Goal: Task Accomplishment & Management: Use online tool/utility

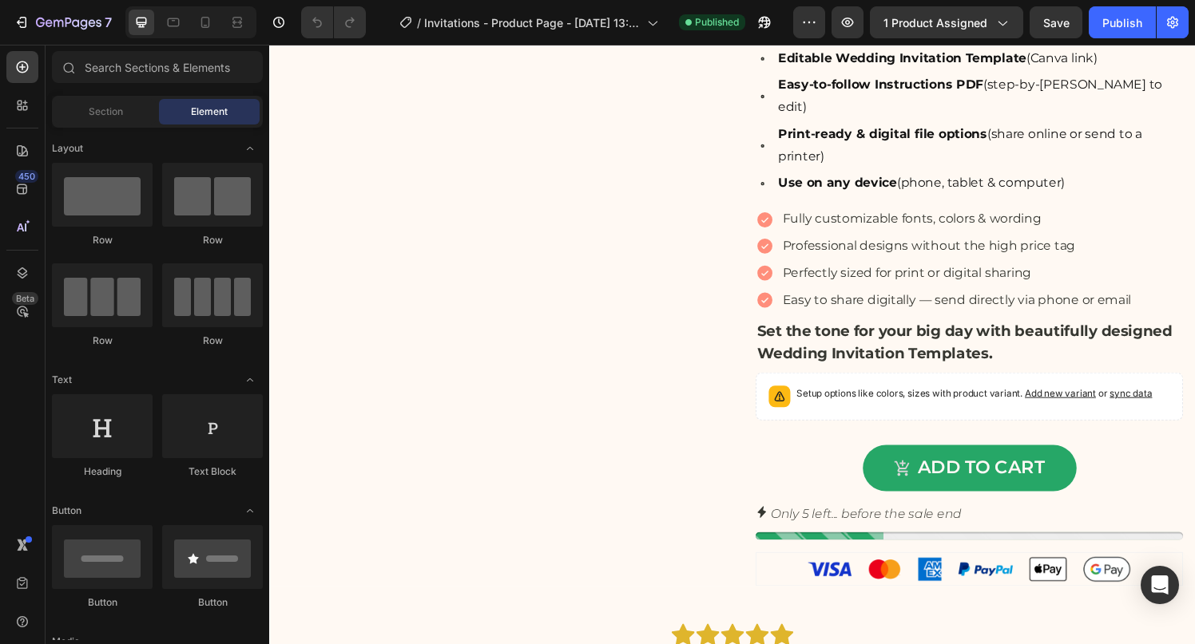
scroll to position [579, 0]
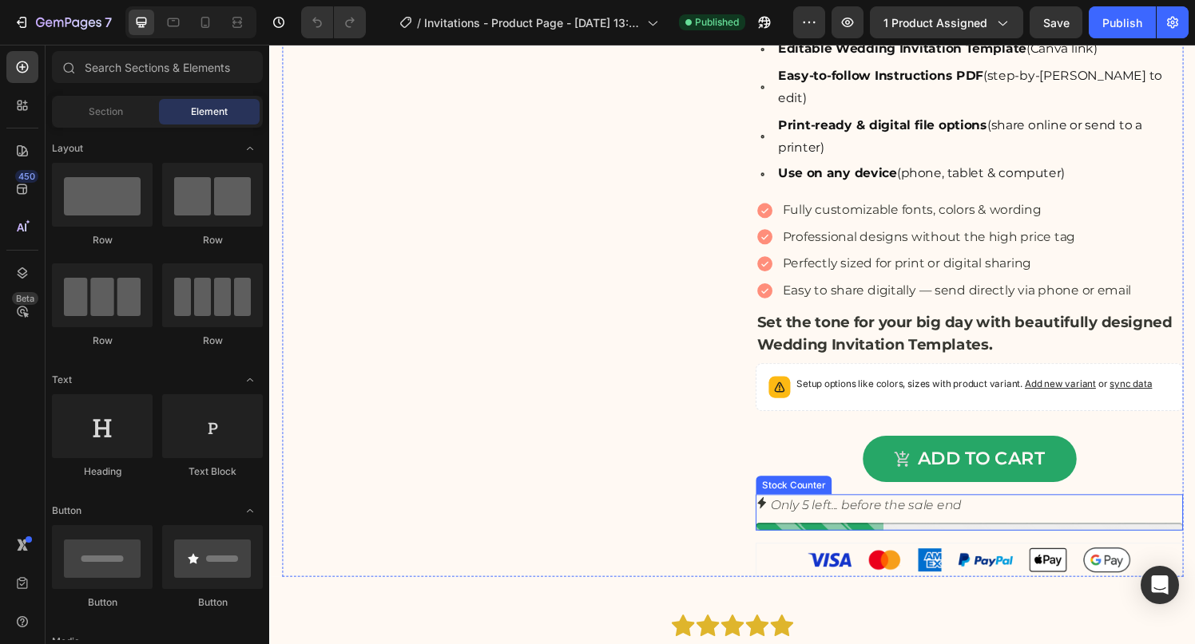
click at [889, 533] on p "Only 5 left... before the sale end" at bounding box center [886, 521] width 197 height 23
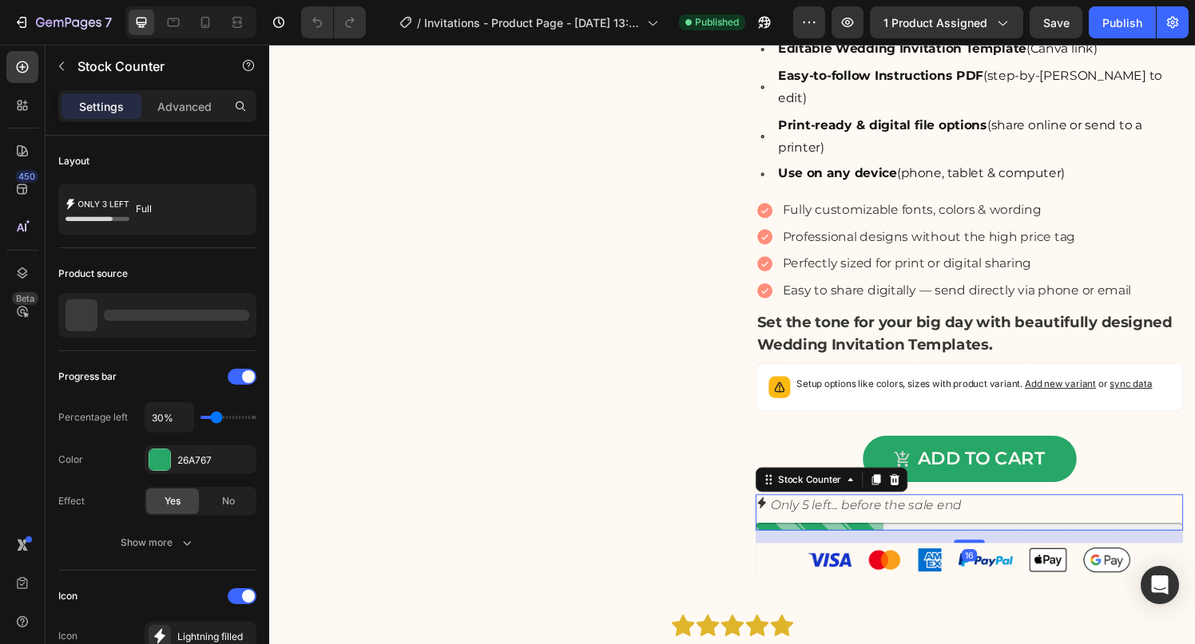
scroll to position [0, 0]
click at [919, 501] on icon at bounding box center [916, 494] width 10 height 11
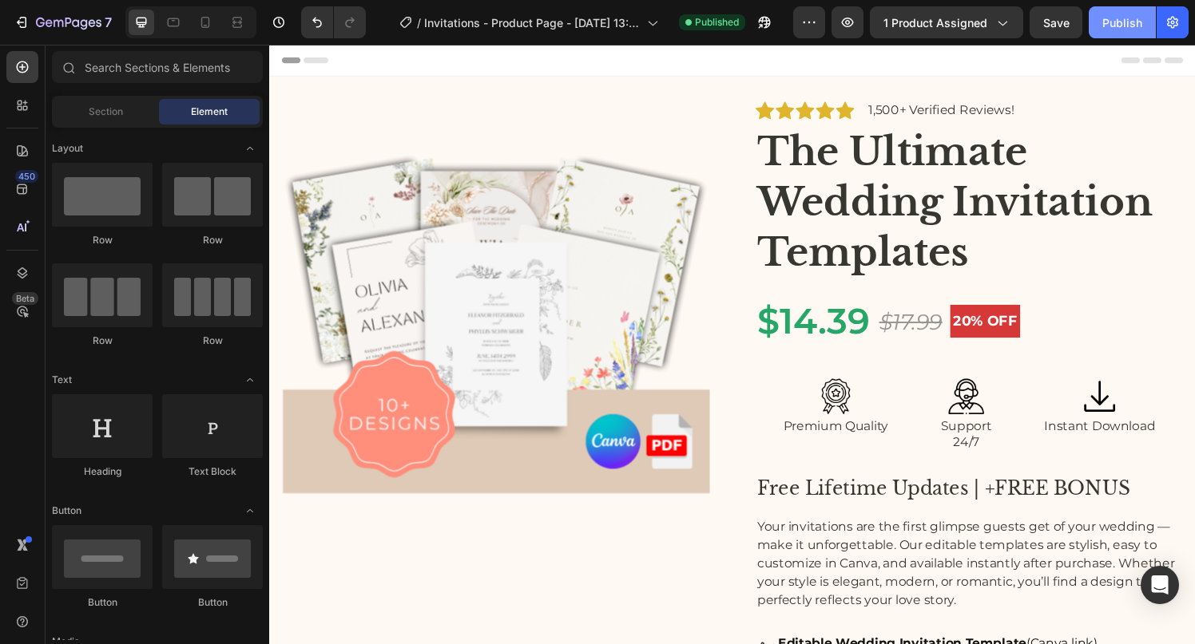
click at [1111, 22] on div "Publish" at bounding box center [1122, 22] width 40 height 17
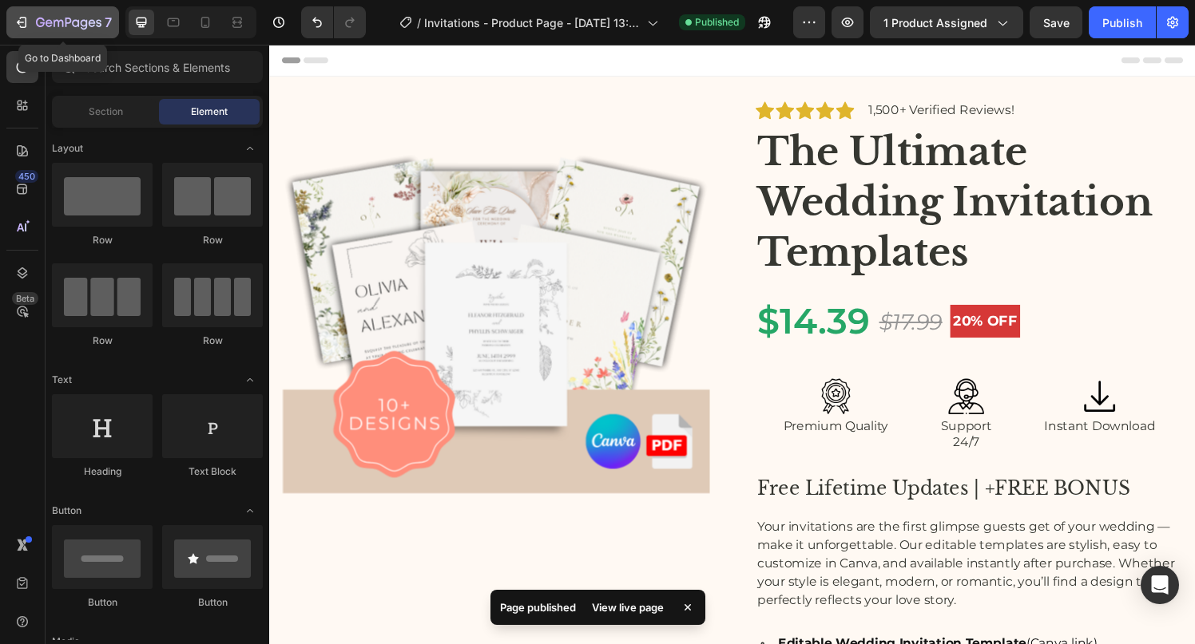
click at [64, 20] on icon "button" at bounding box center [68, 24] width 65 height 14
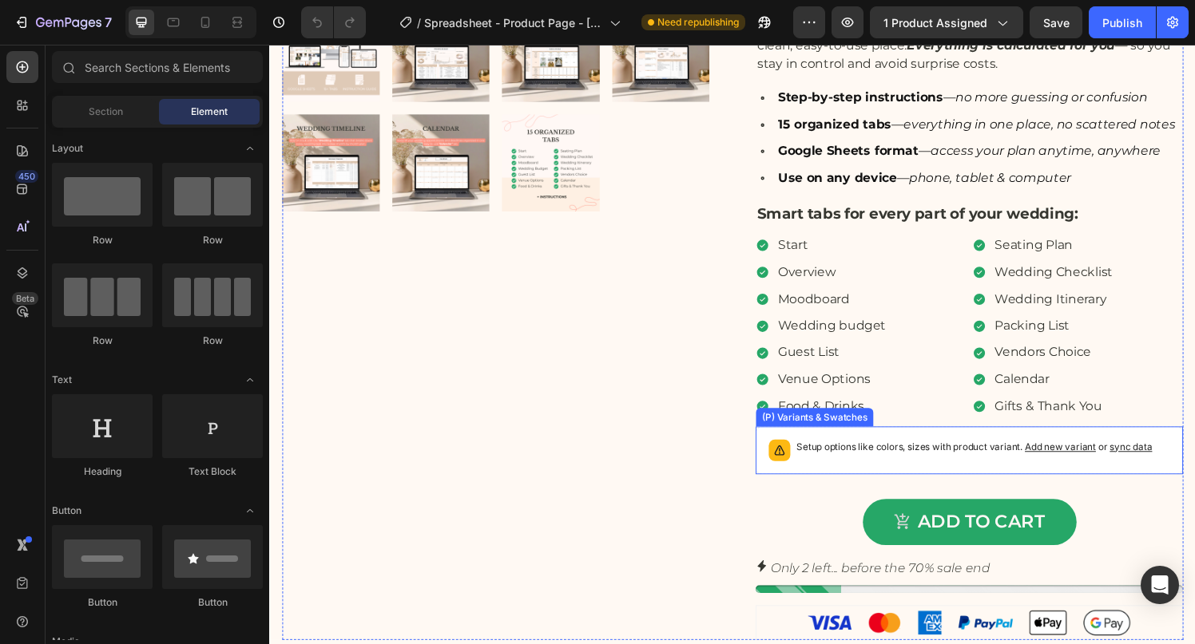
scroll to position [569, 0]
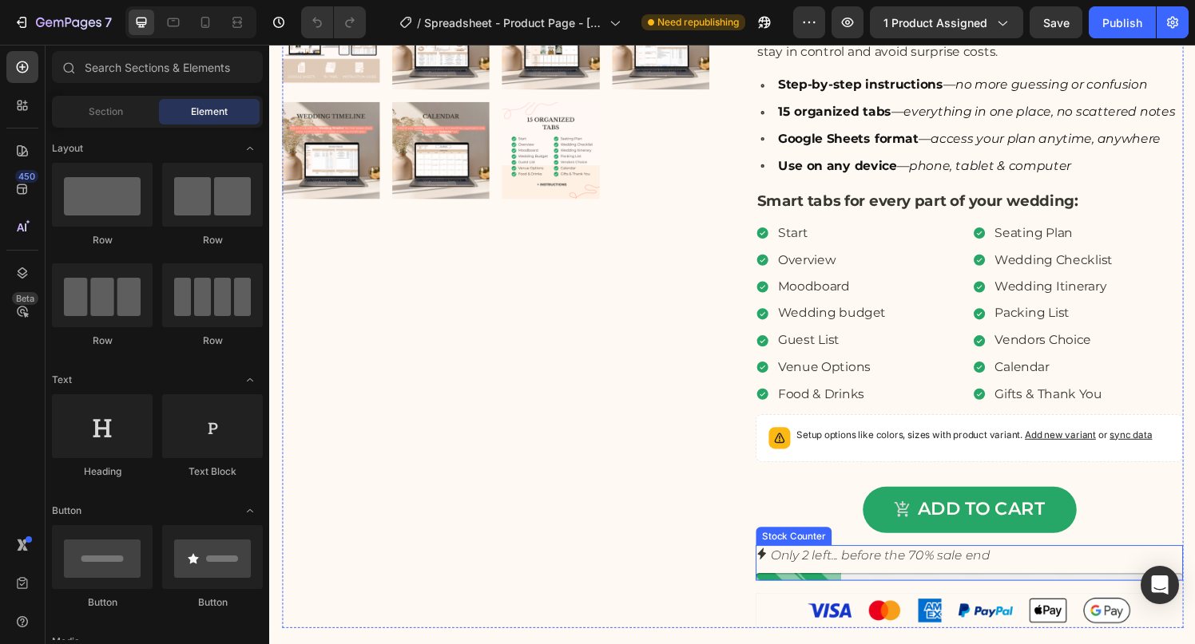
click at [921, 580] on p "Only 2 left... before the 70% sale end" at bounding box center [901, 574] width 227 height 23
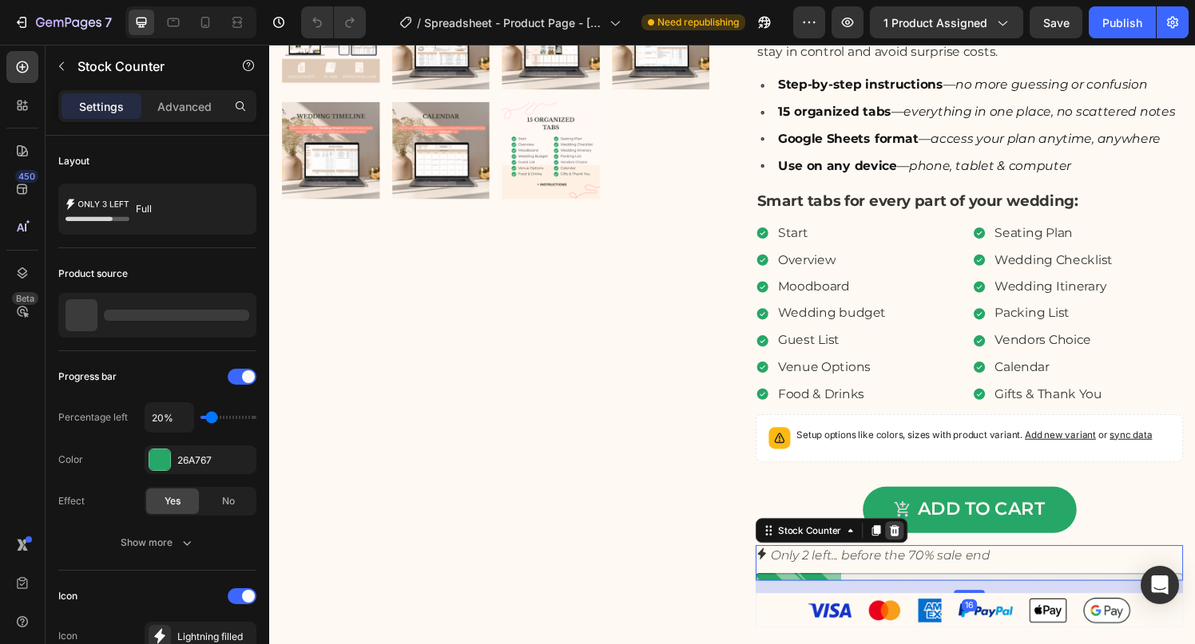
click at [913, 545] on icon at bounding box center [916, 546] width 10 height 11
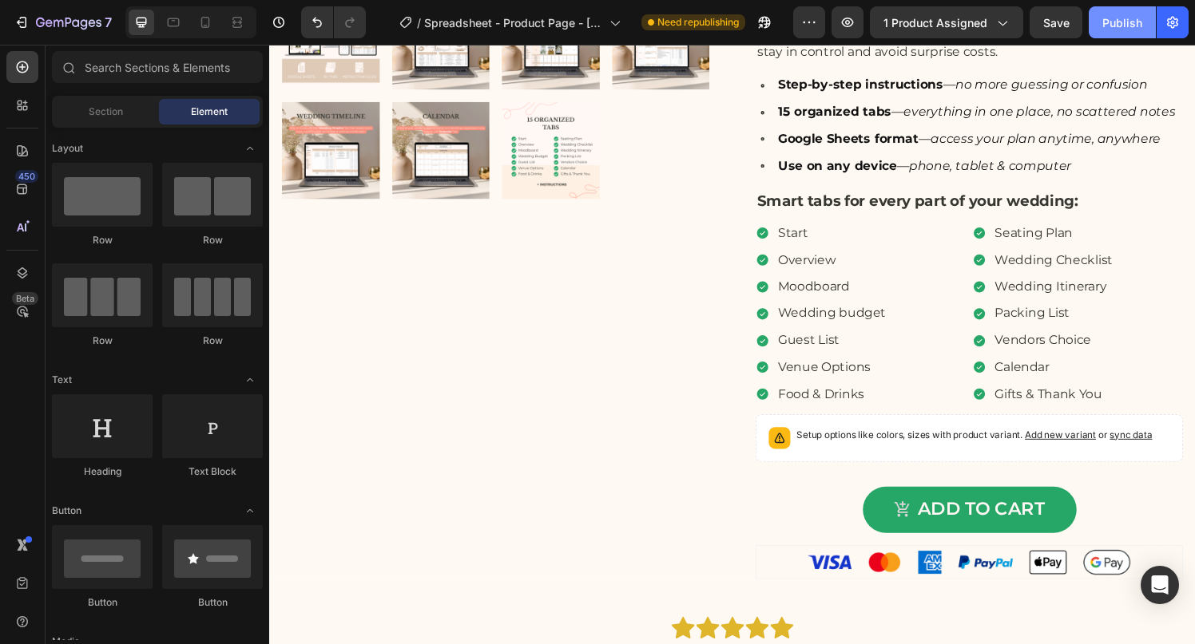
click at [1123, 18] on div "Publish" at bounding box center [1122, 22] width 40 height 17
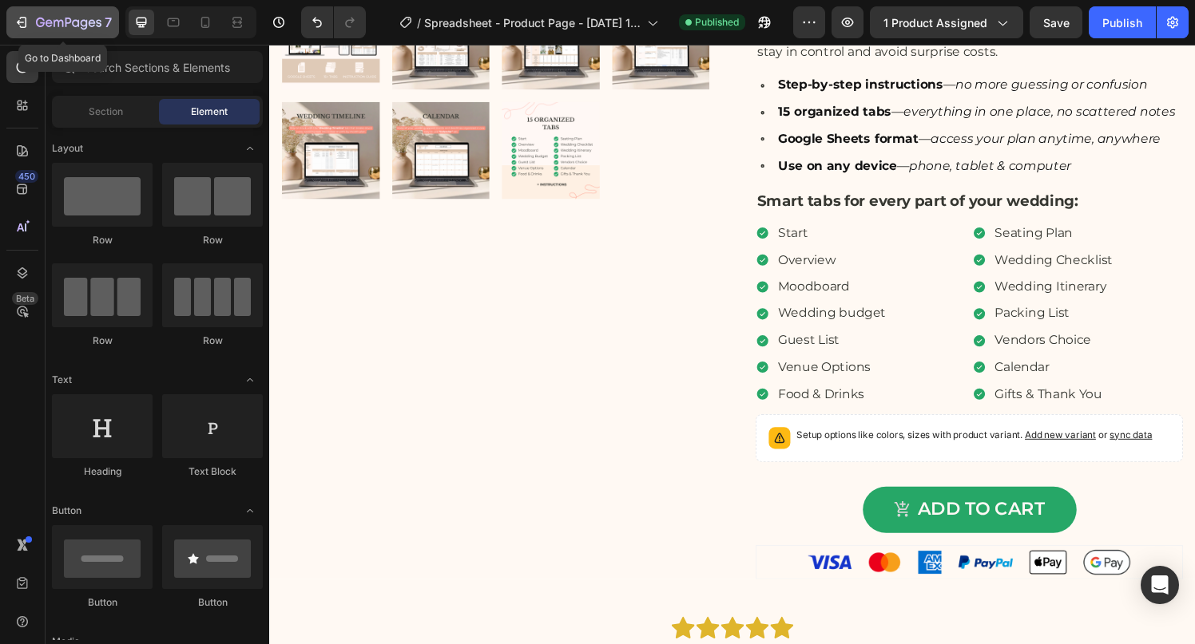
click at [69, 15] on div "7" at bounding box center [74, 22] width 76 height 19
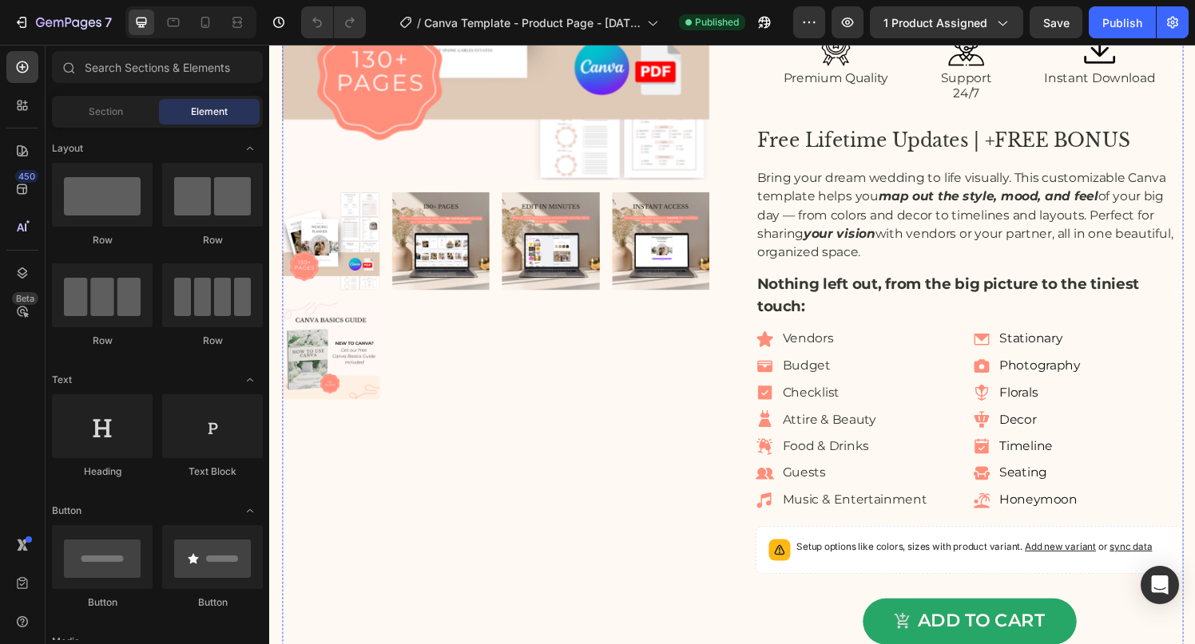
scroll to position [694, 0]
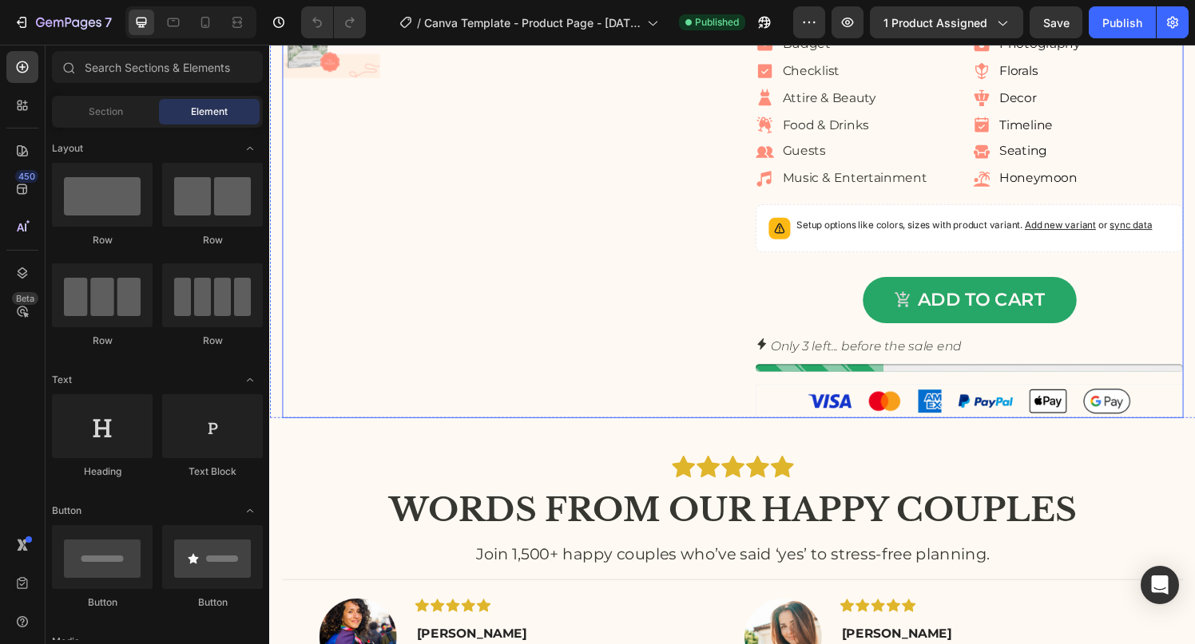
click at [921, 376] on div at bounding box center [993, 379] width 442 height 8
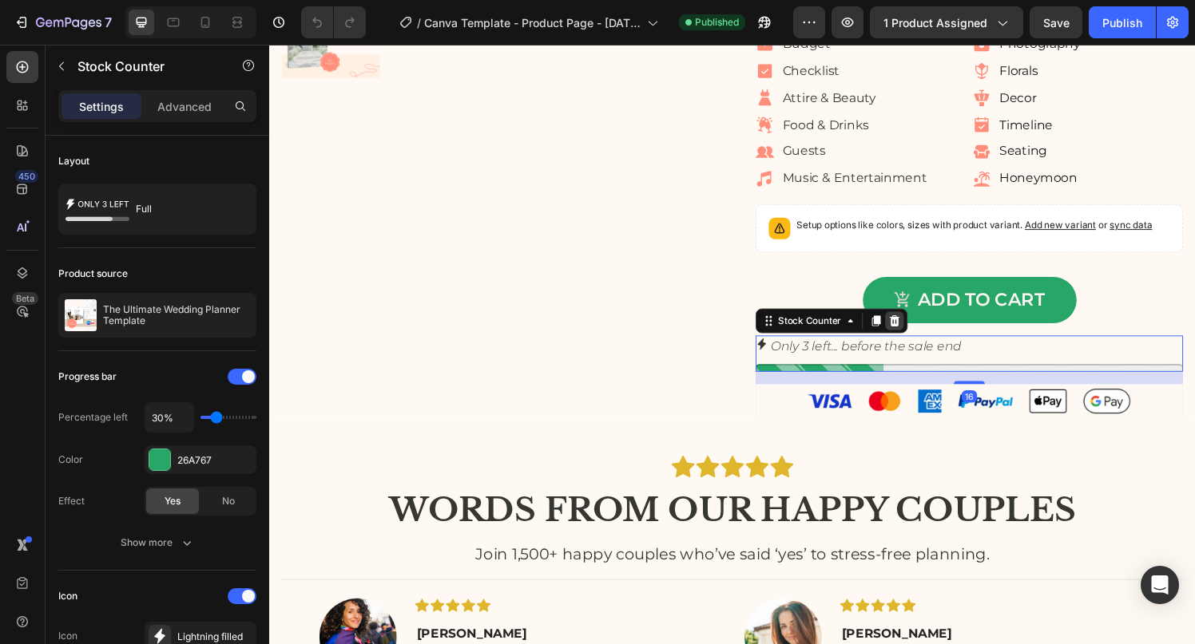
click at [918, 337] on div at bounding box center [915, 330] width 19 height 19
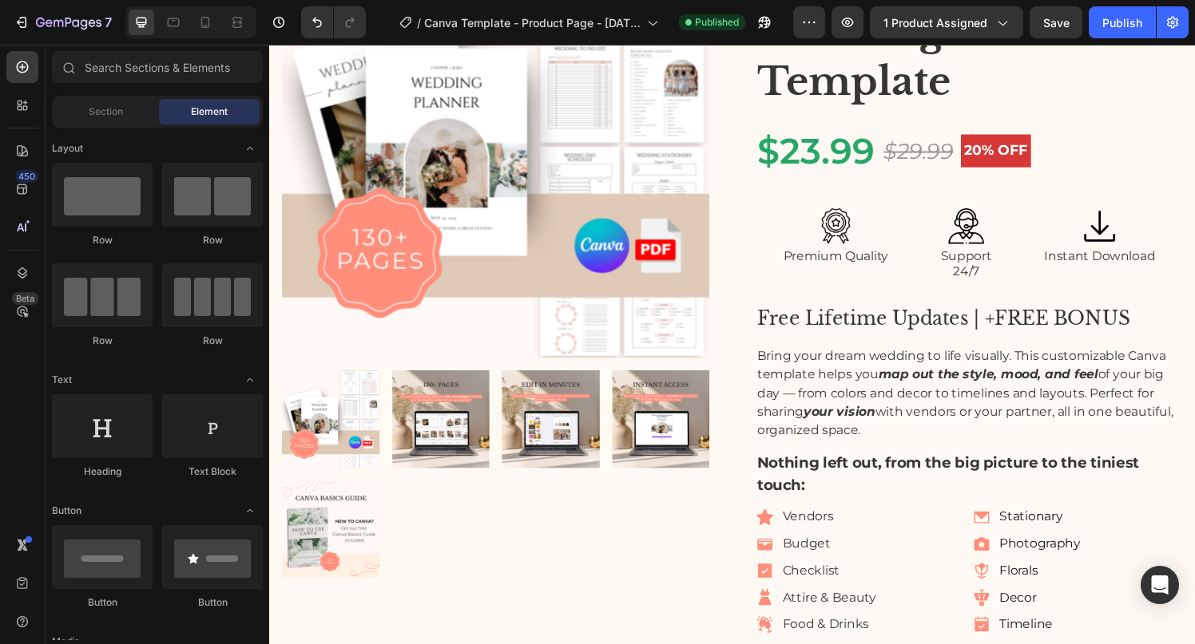
scroll to position [0, 0]
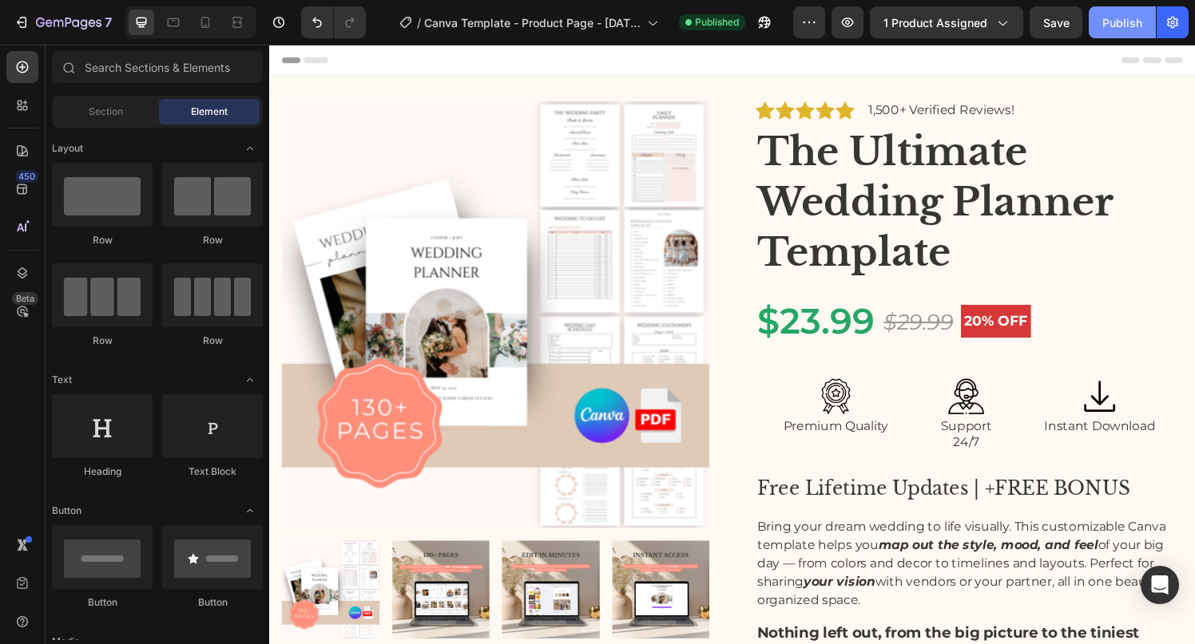
click at [1127, 22] on div "Publish" at bounding box center [1122, 22] width 40 height 17
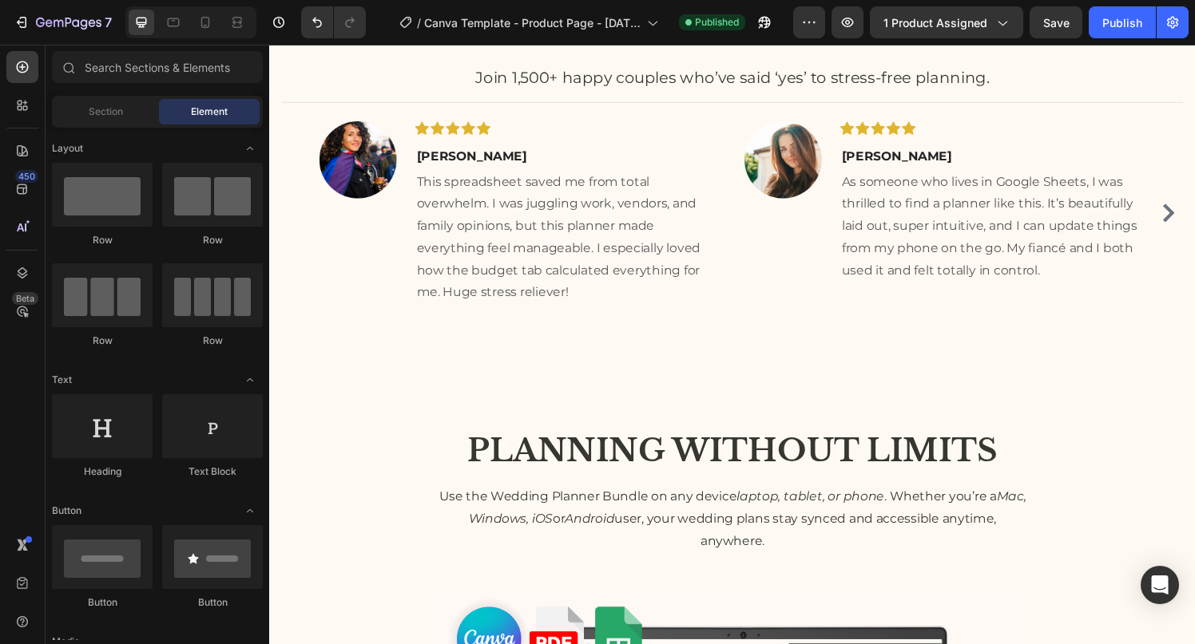
scroll to position [913, 0]
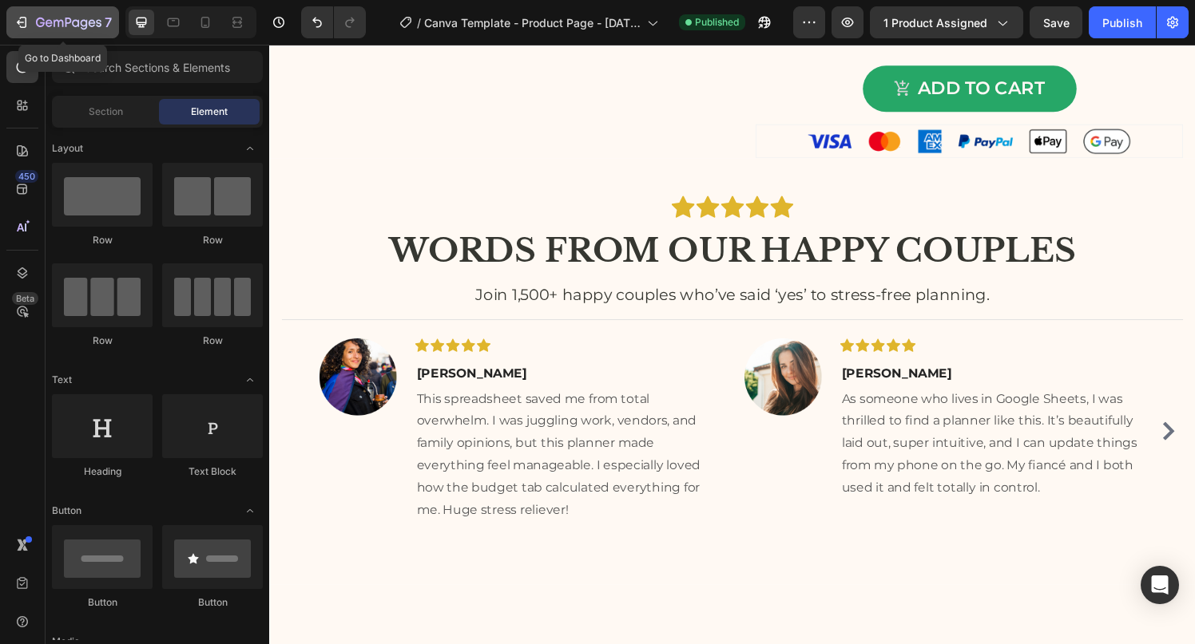
click at [60, 26] on icon "button" at bounding box center [68, 24] width 65 height 14
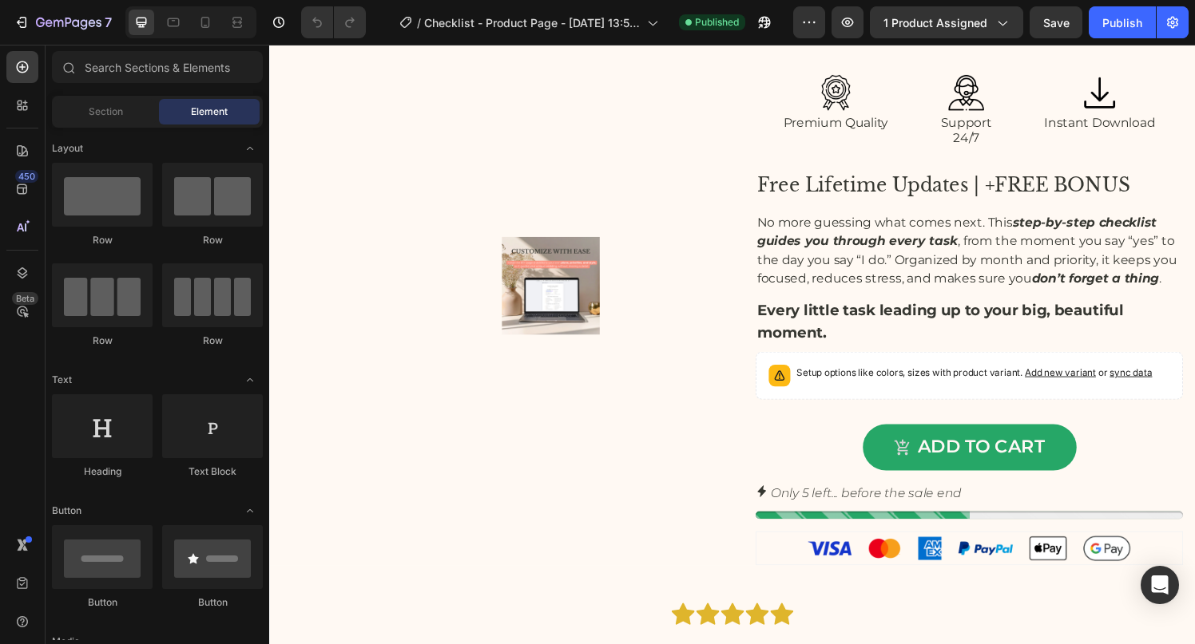
scroll to position [315, 0]
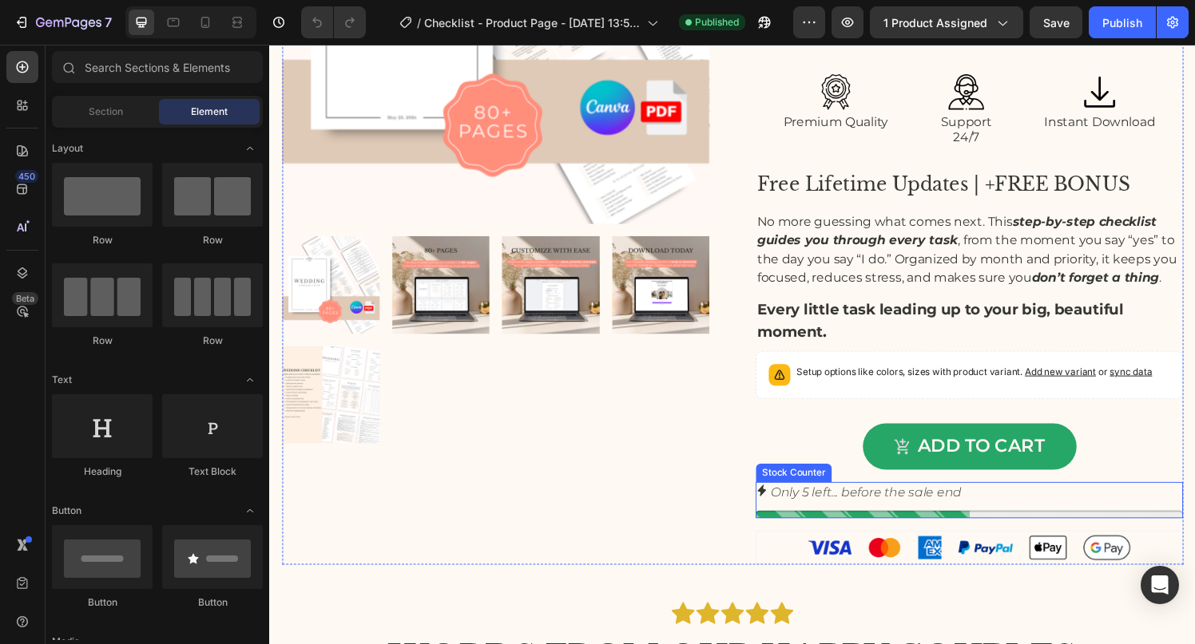
click at [870, 513] on p "Only 5 left... before the sale end" at bounding box center [886, 508] width 197 height 23
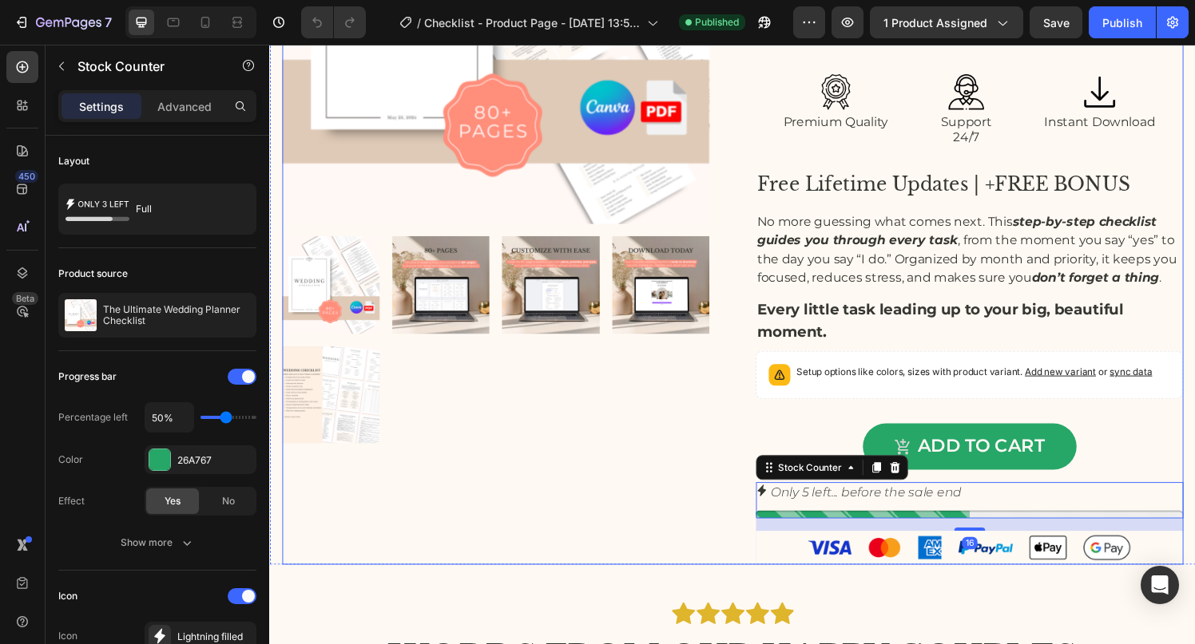
scroll to position [0, 0]
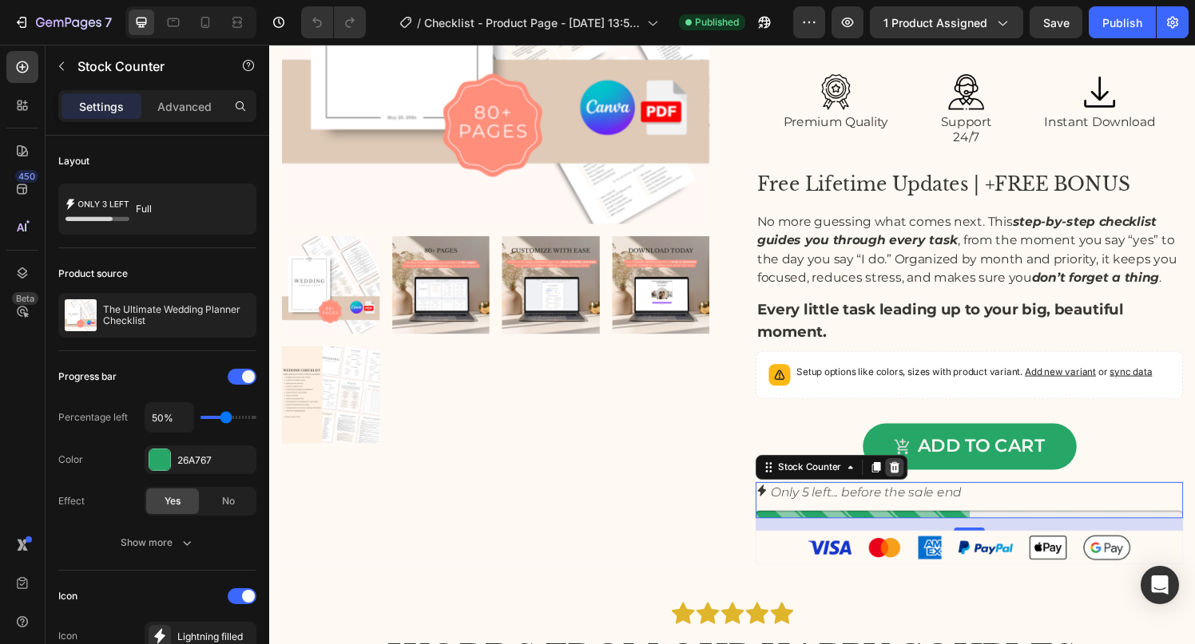
click at [920, 480] on icon at bounding box center [915, 482] width 13 height 13
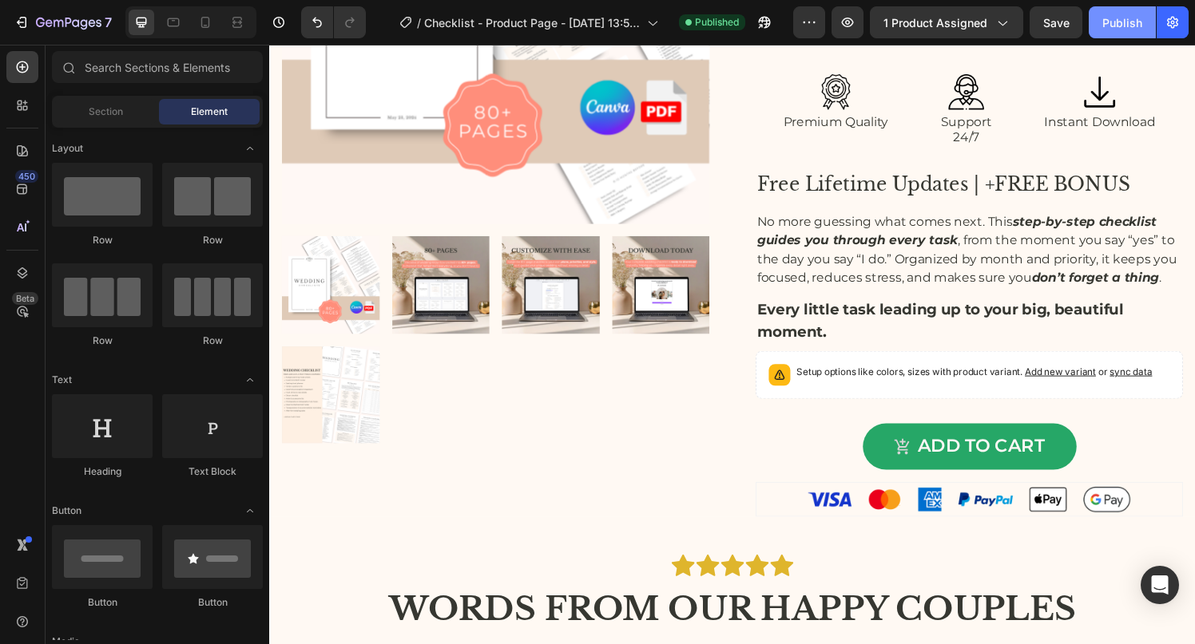
click at [1109, 14] on div "Publish" at bounding box center [1122, 22] width 40 height 17
click at [88, 32] on button "7" at bounding box center [62, 22] width 113 height 32
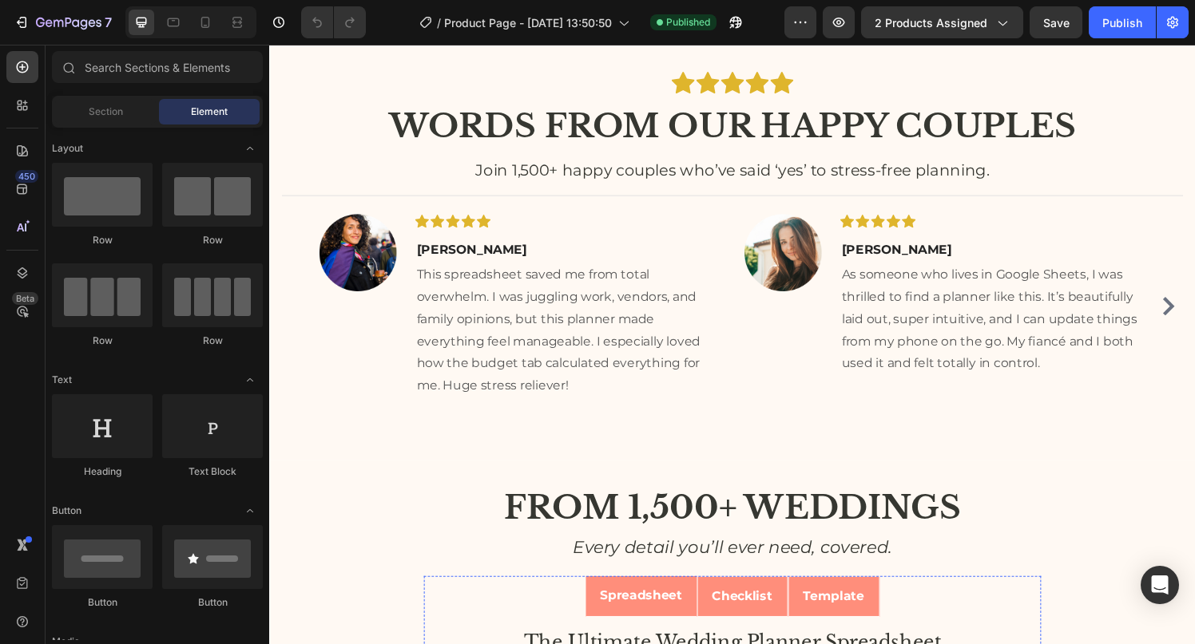
scroll to position [893, 0]
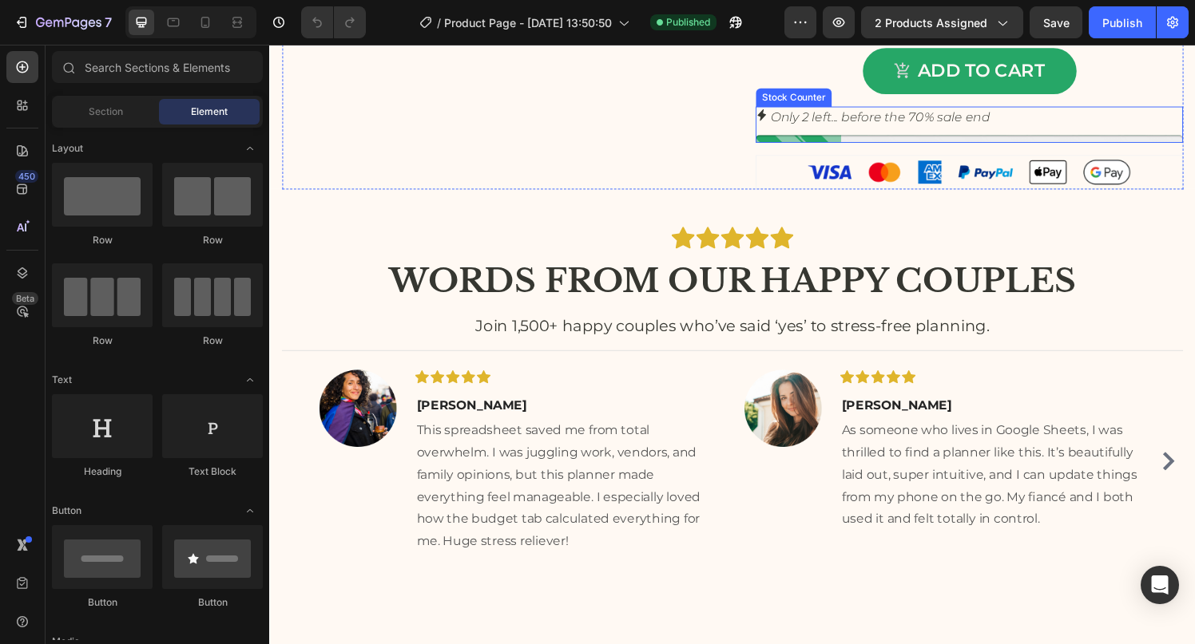
click at [901, 130] on p "Only 2 left... before the 70% sale end" at bounding box center [901, 120] width 227 height 23
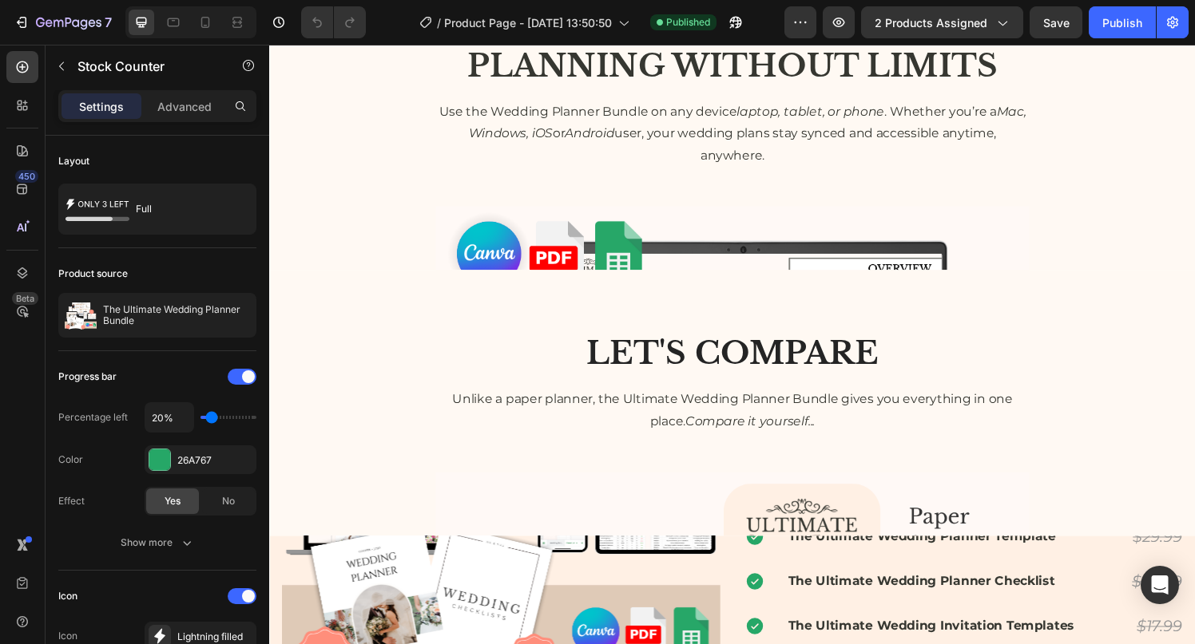
scroll to position [2727, 0]
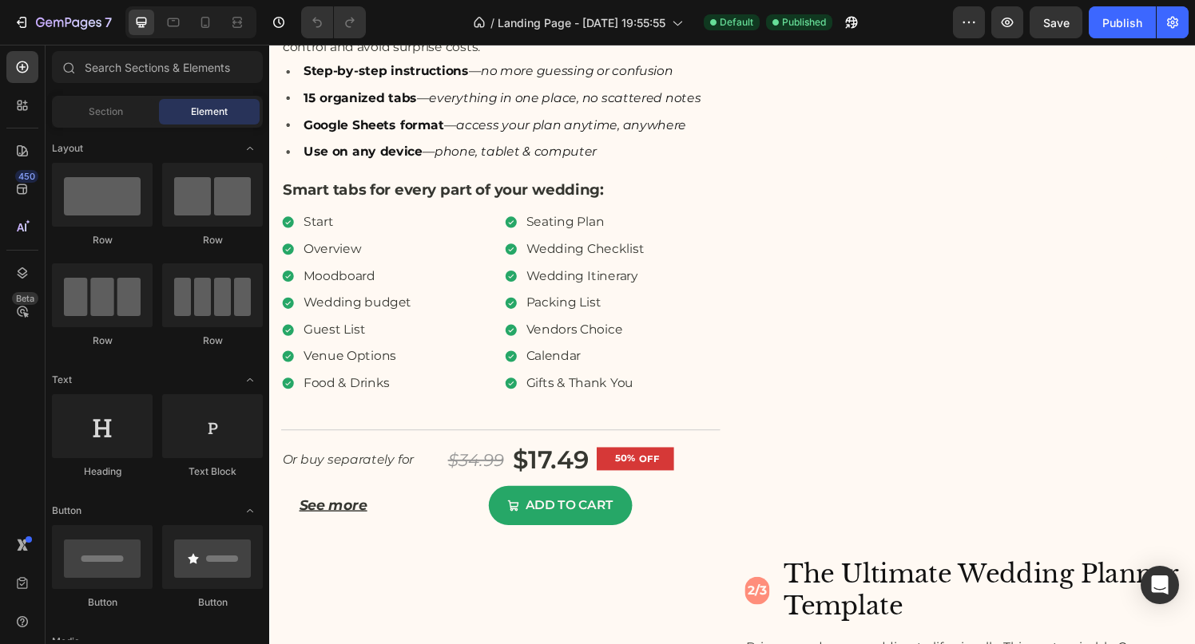
scroll to position [3347, 0]
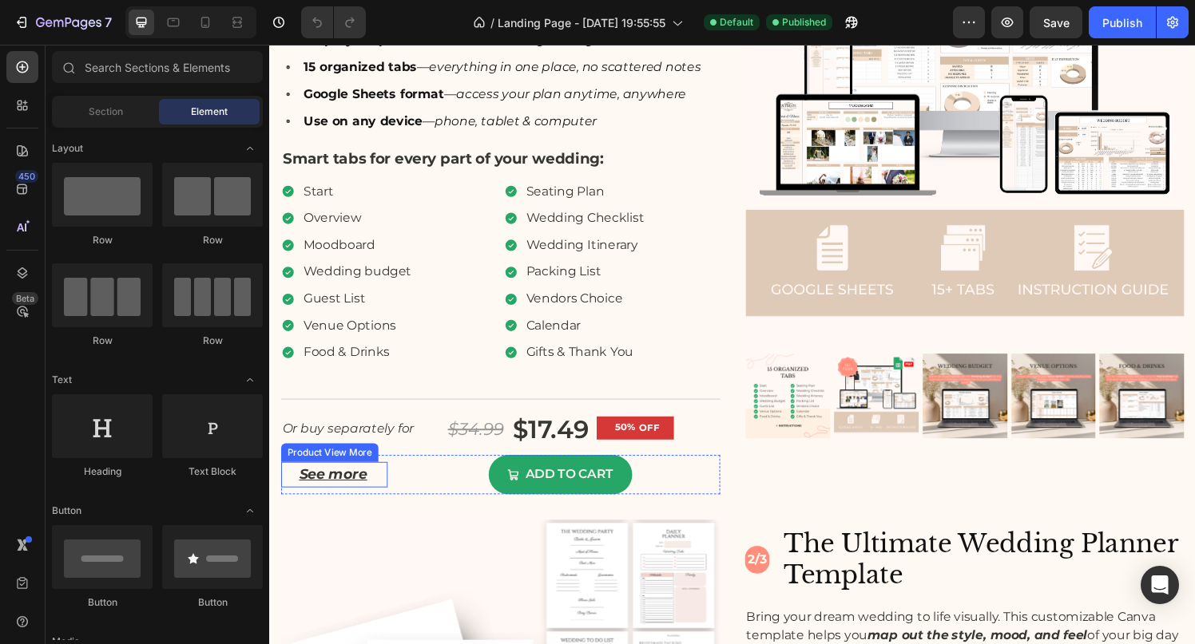
click at [379, 495] on div "See more" at bounding box center [336, 490] width 110 height 26
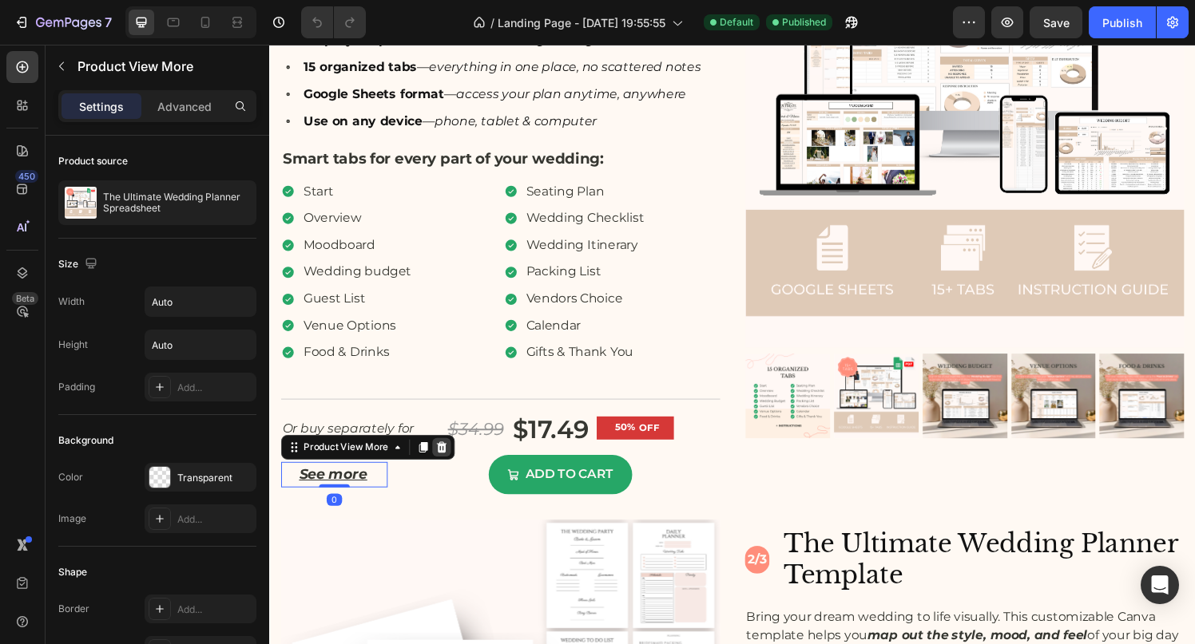
click at [450, 462] on icon at bounding box center [447, 461] width 13 height 13
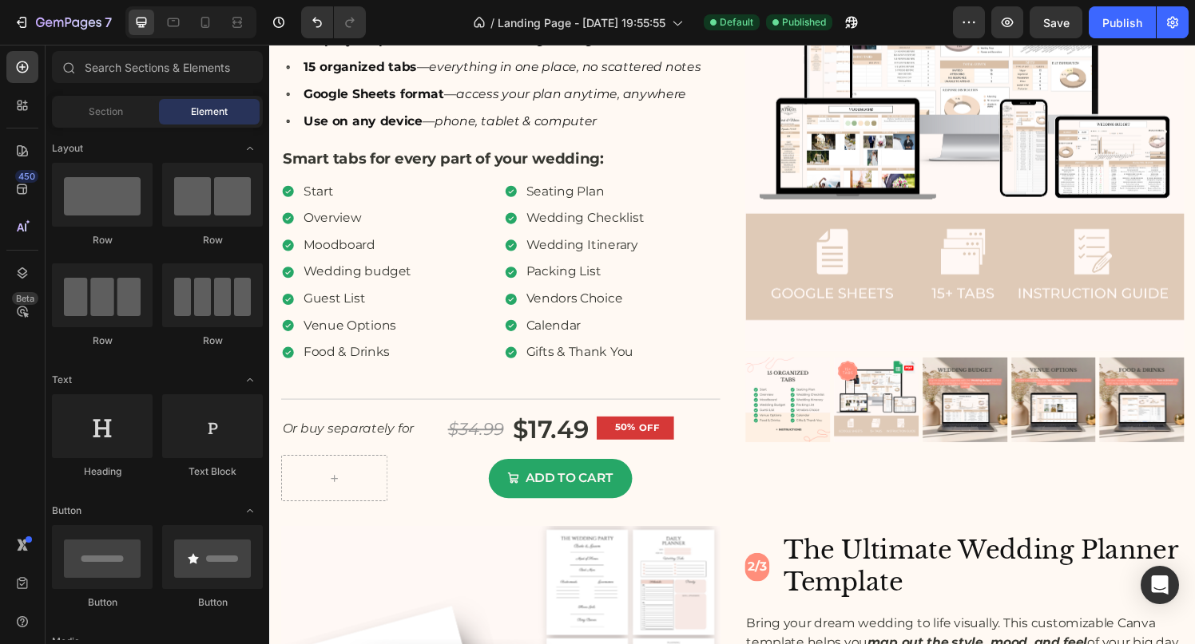
scroll to position [3351, 0]
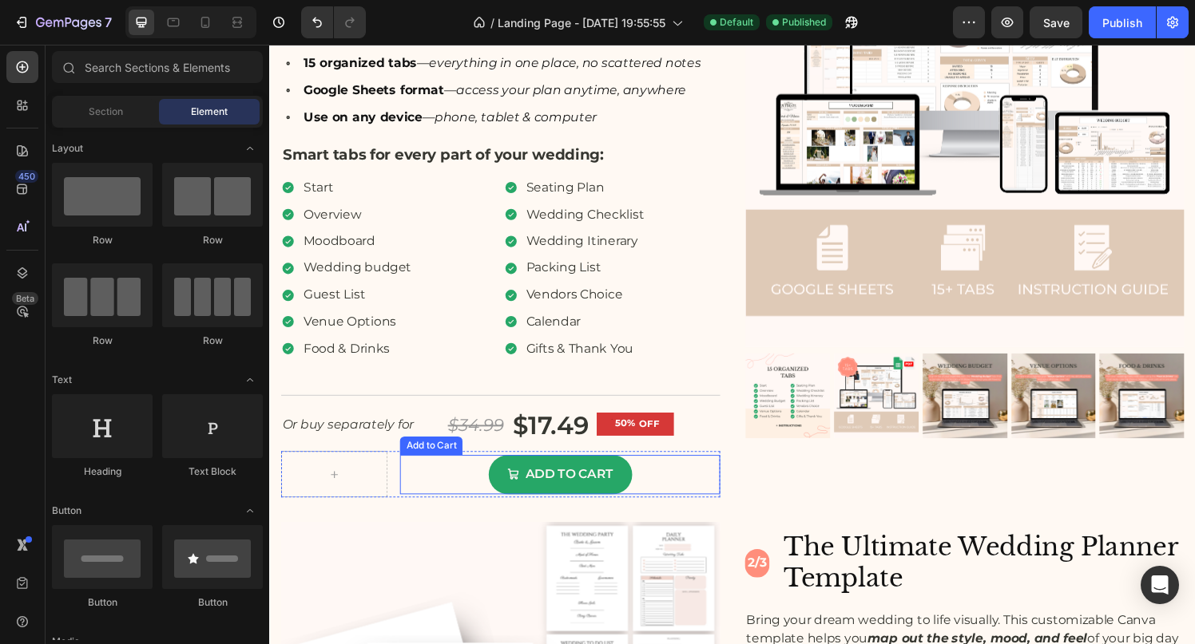
click at [442, 490] on div "Add to cart Add to Cart" at bounding box center [569, 490] width 331 height 41
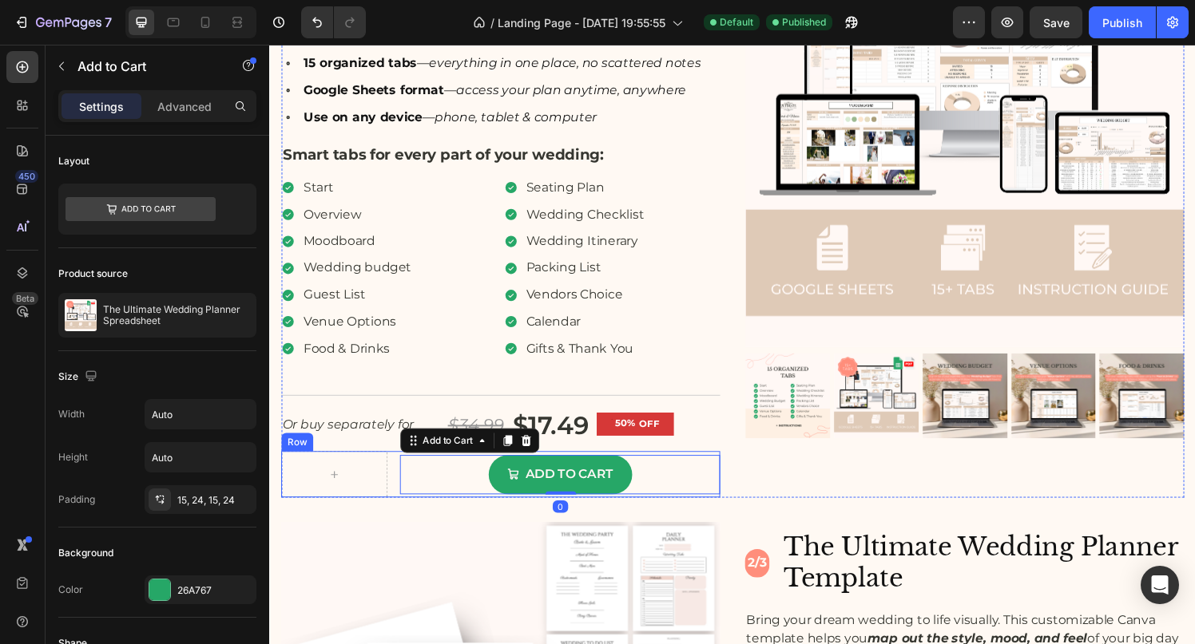
click at [397, 494] on div "Add to cart Add to Cart 0 Row" at bounding box center [508, 490] width 454 height 48
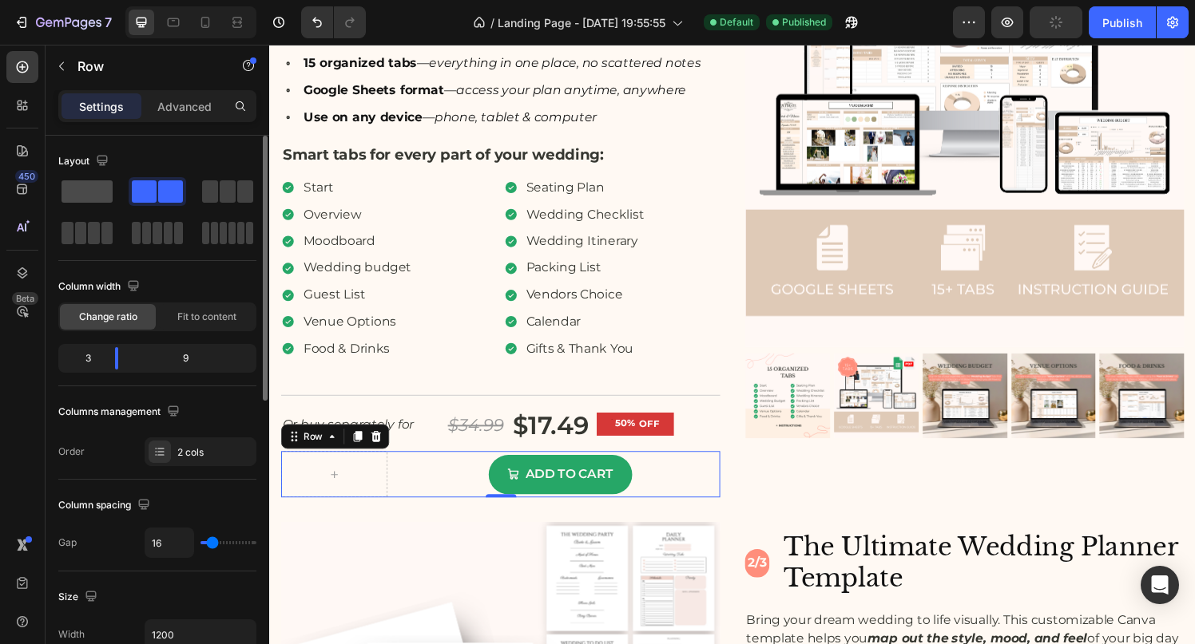
click at [91, 192] on span at bounding box center [86, 191] width 51 height 22
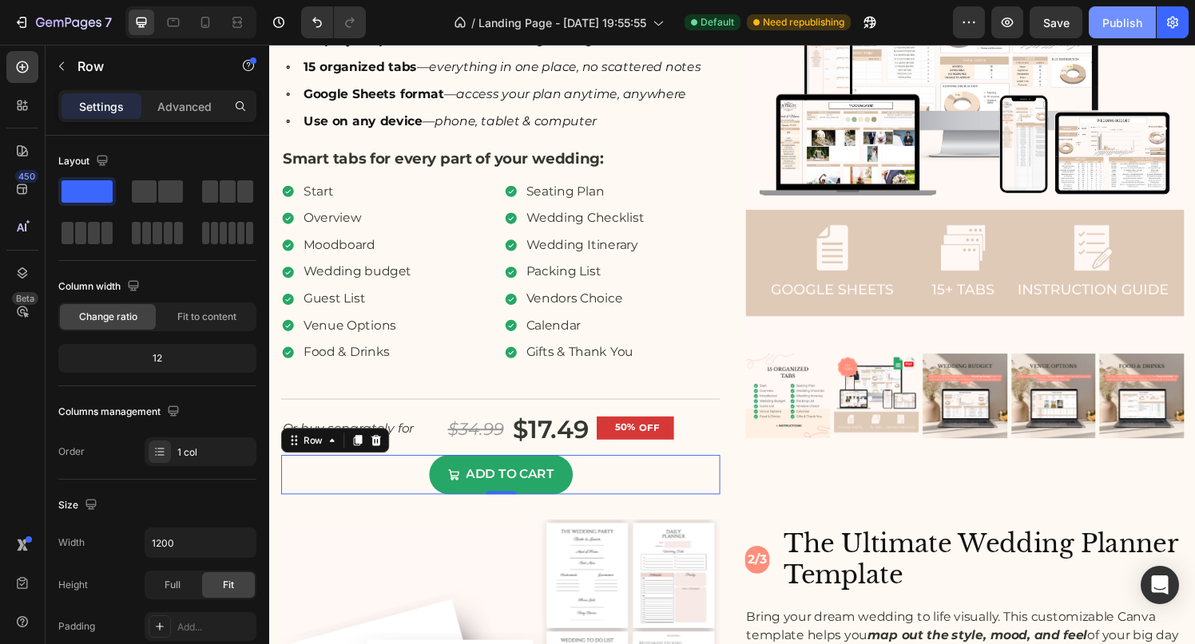
click at [1122, 19] on div "Publish" at bounding box center [1122, 22] width 40 height 17
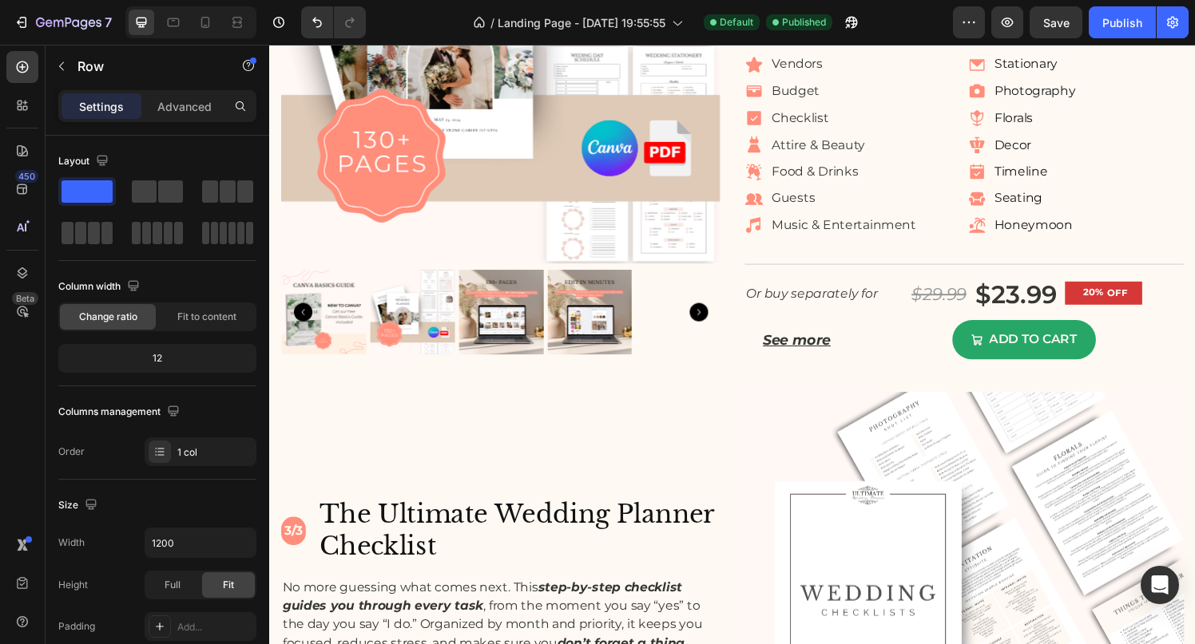
scroll to position [4077, 0]
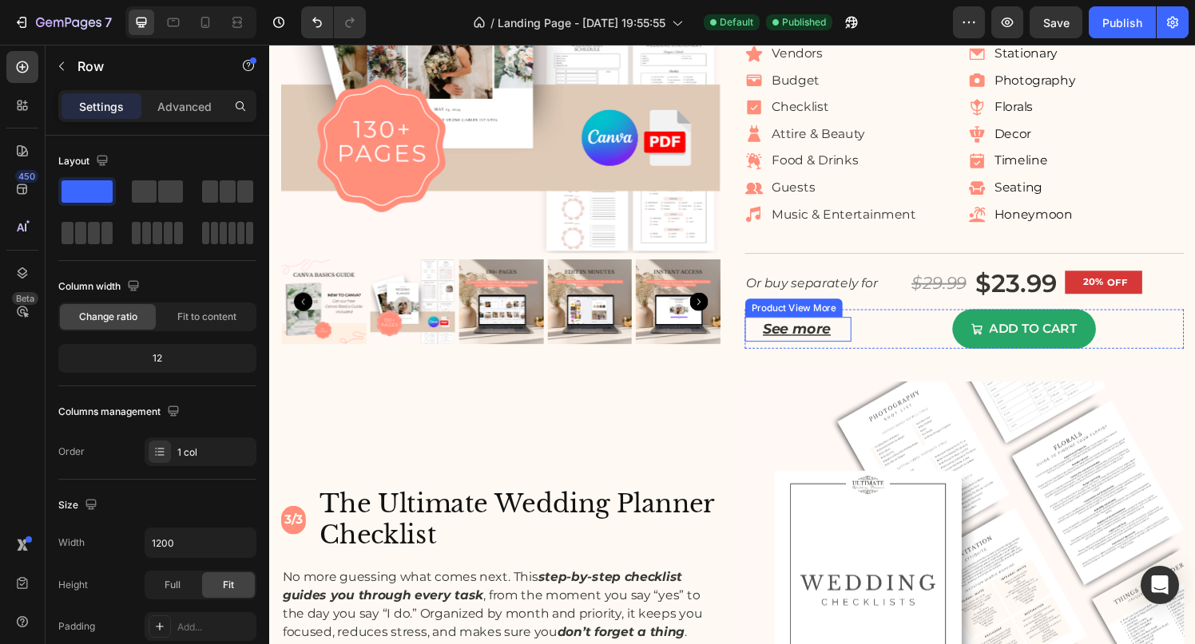
click at [861, 352] on div "See more" at bounding box center [816, 340] width 110 height 26
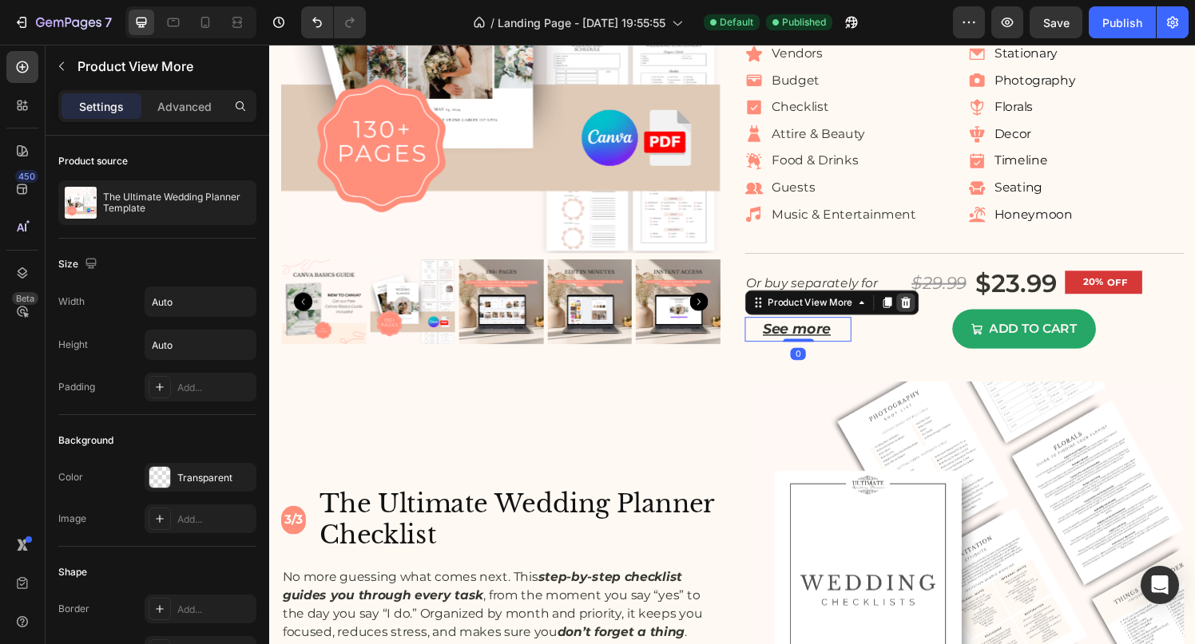
click at [925, 316] on icon at bounding box center [927, 310] width 10 height 11
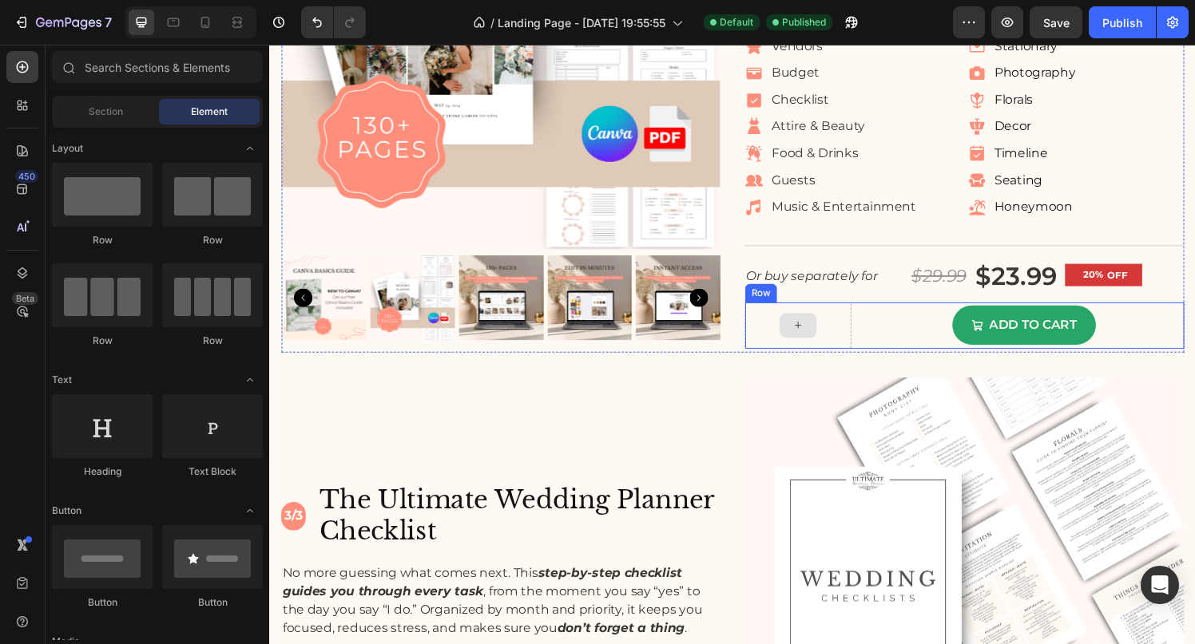
click at [851, 359] on div at bounding box center [816, 335] width 110 height 48
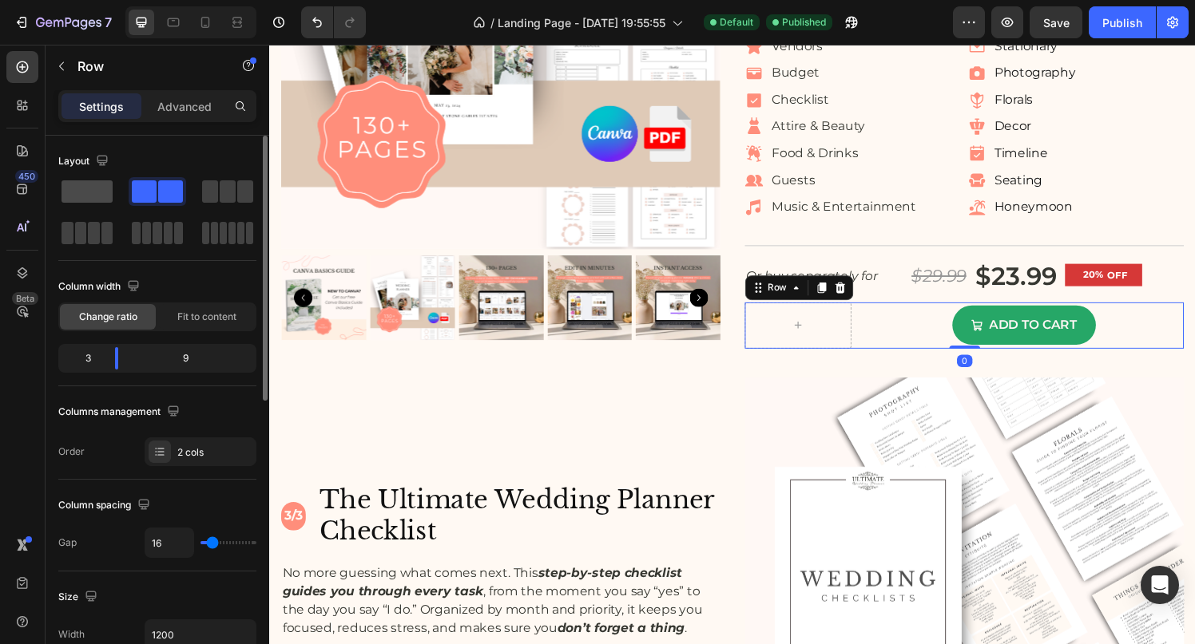
click at [89, 199] on span at bounding box center [86, 191] width 51 height 22
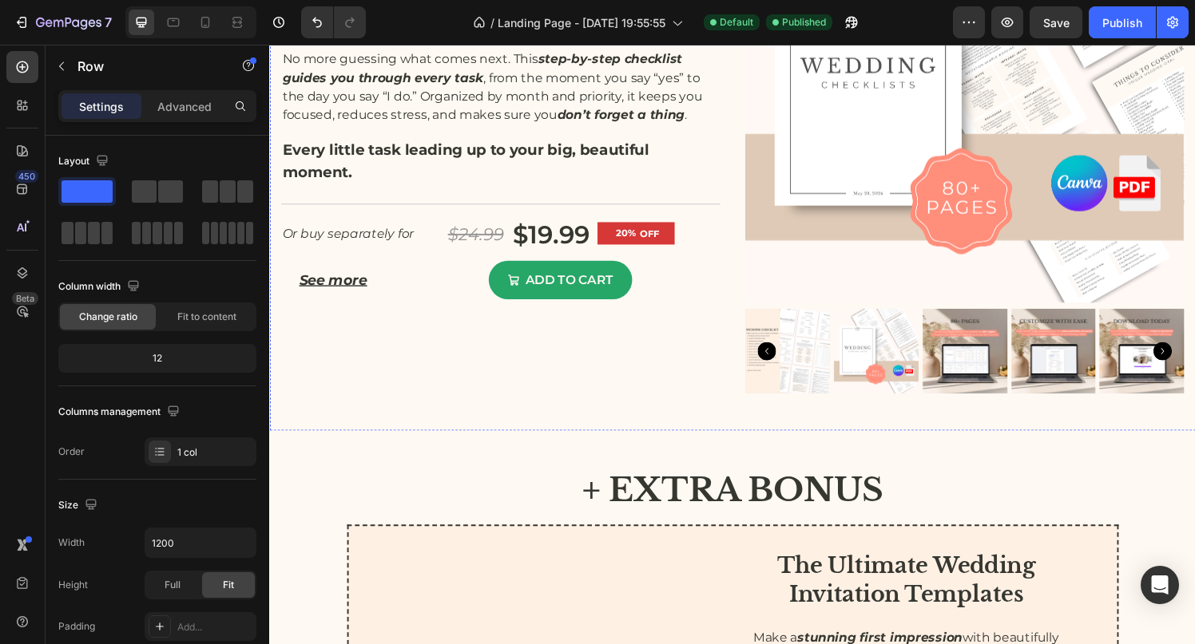
scroll to position [4623, 0]
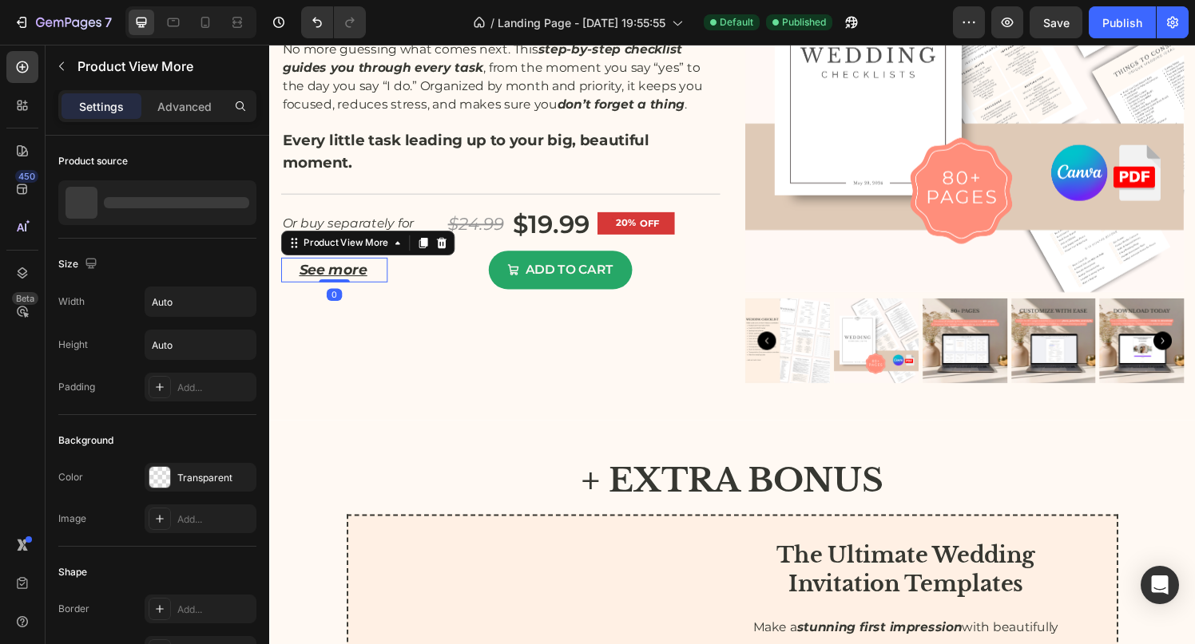
click at [388, 279] on div "See more" at bounding box center [336, 278] width 110 height 26
click at [442, 256] on icon at bounding box center [447, 250] width 13 height 13
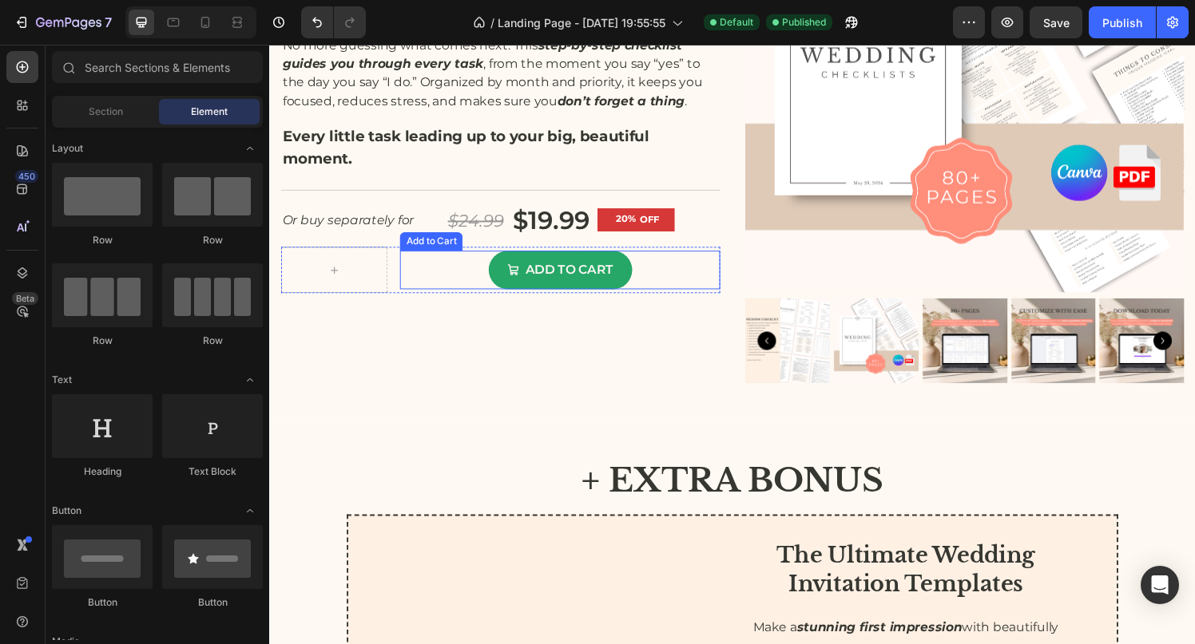
click at [425, 276] on div "Add to cart Add to Cart" at bounding box center [569, 278] width 331 height 41
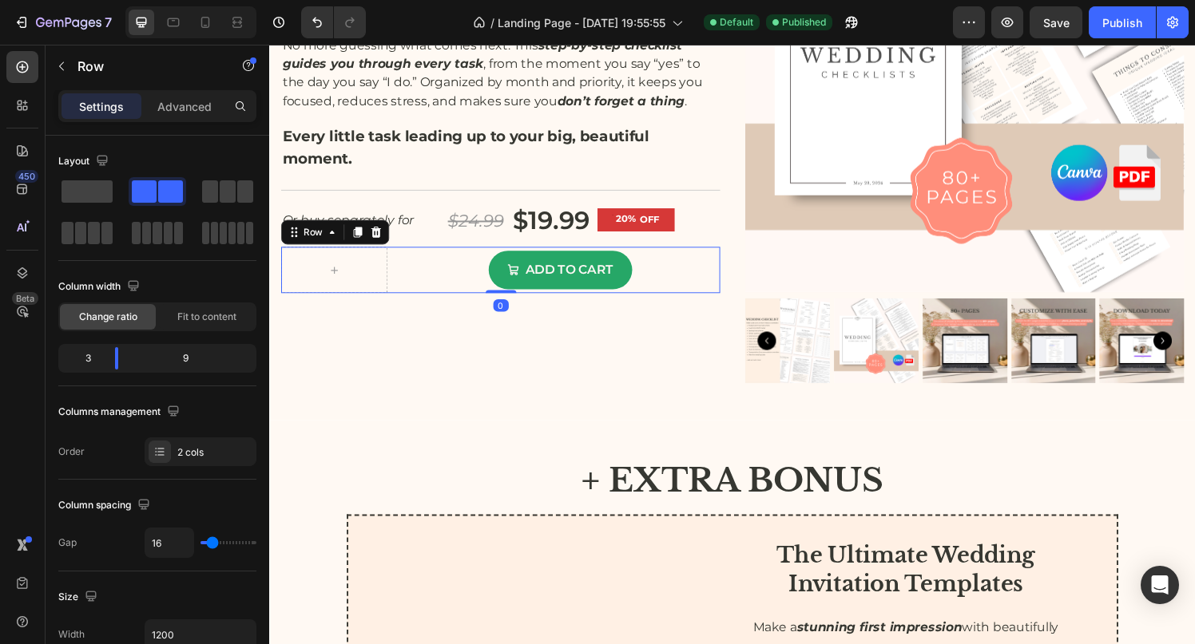
click at [400, 283] on div "Add to cart Add to Cart Row 0" at bounding box center [508, 278] width 454 height 48
click at [97, 189] on span at bounding box center [86, 191] width 51 height 22
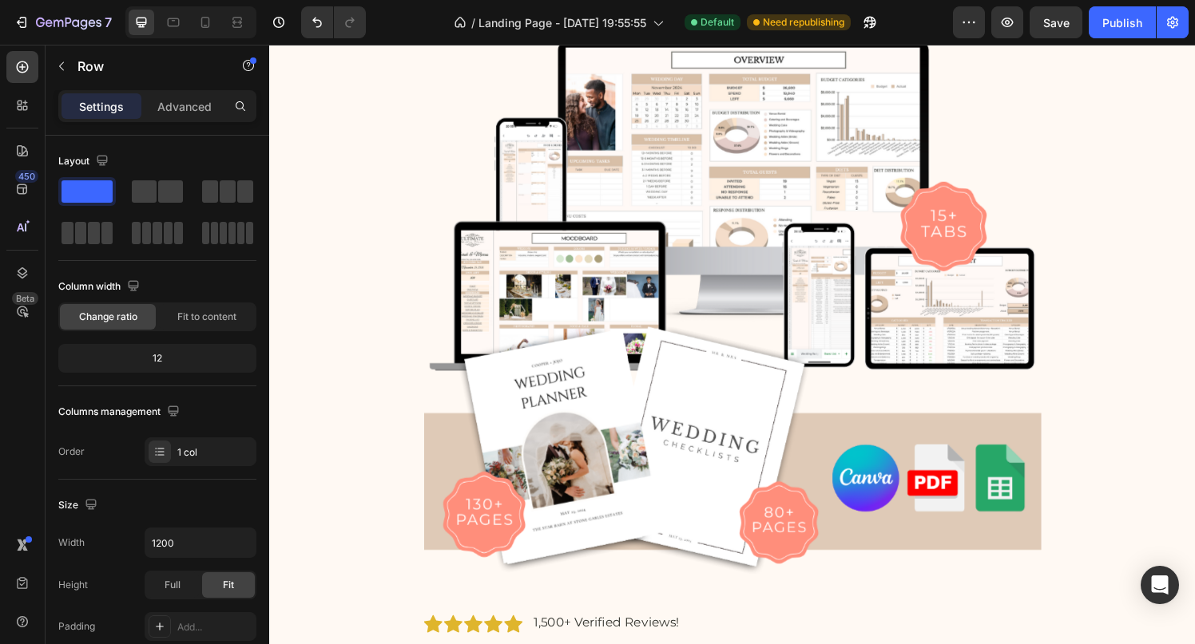
scroll to position [0, 0]
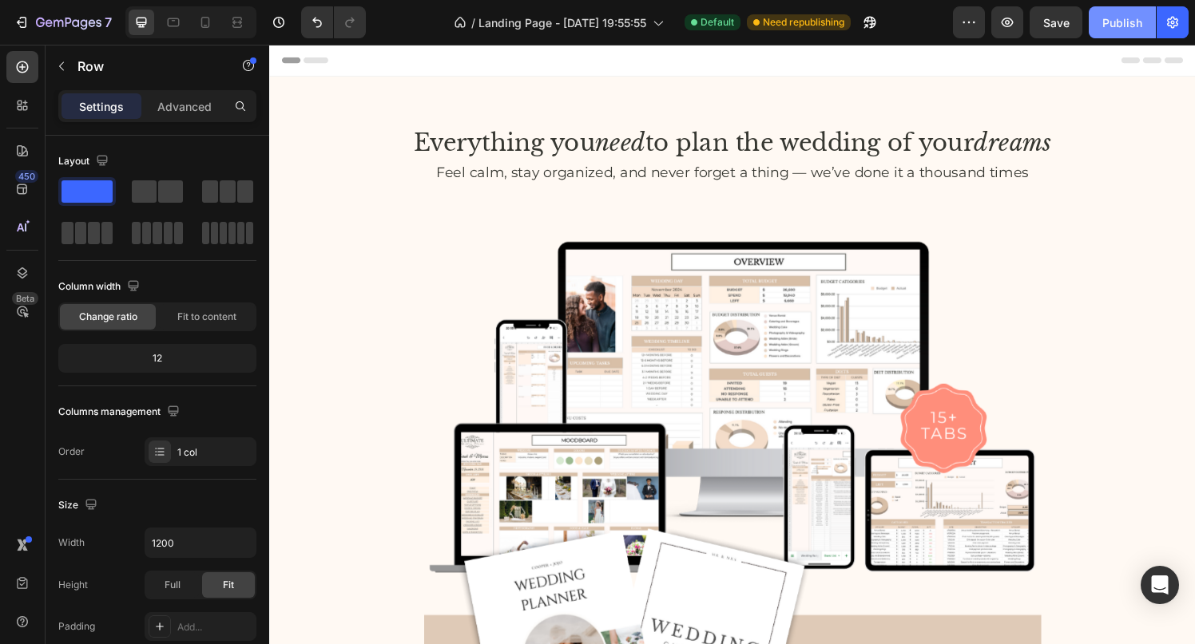
click at [1103, 17] on div "Publish" at bounding box center [1122, 22] width 40 height 17
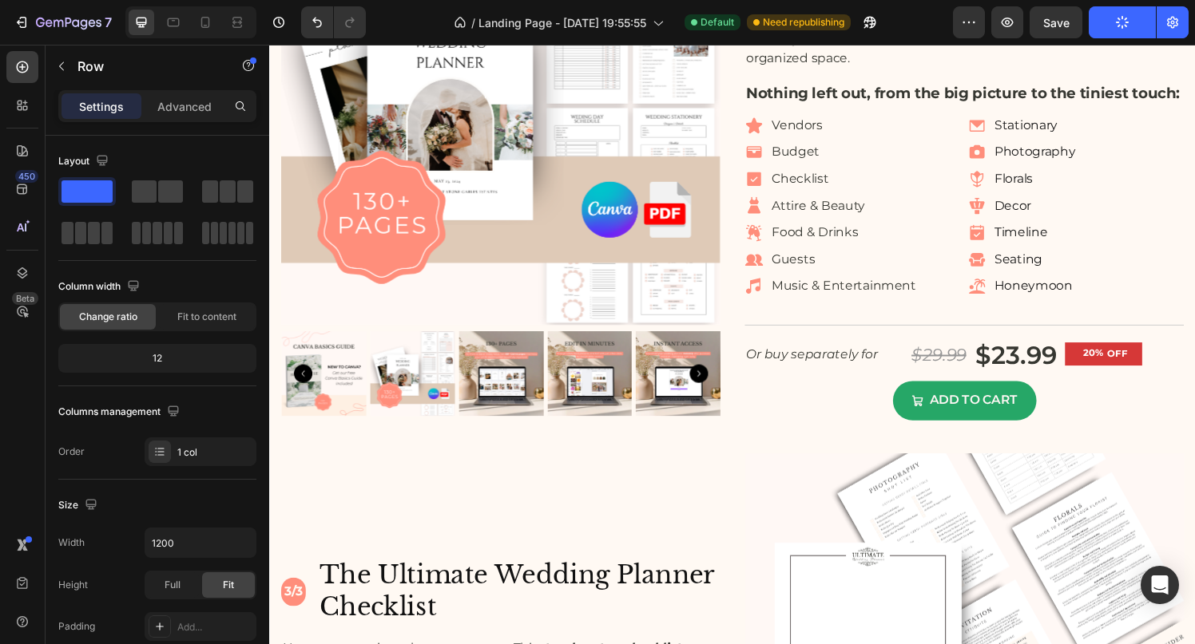
scroll to position [4004, 0]
